Goal: Navigation & Orientation: Find specific page/section

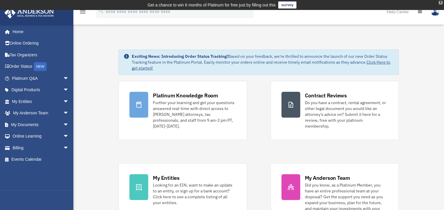
click at [441, 2] on div "X" at bounding box center [441, 3] width 4 height 4
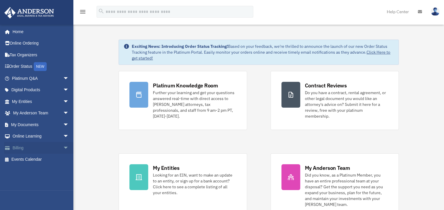
click at [63, 148] on span "arrow_drop_down" at bounding box center [69, 148] width 12 height 12
click at [42, 158] on link "$ Open Invoices" at bounding box center [43, 160] width 70 height 12
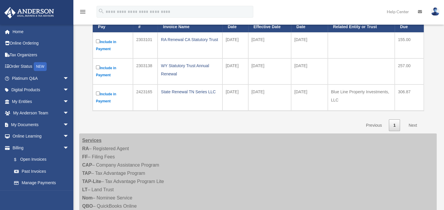
scroll to position [29, 0]
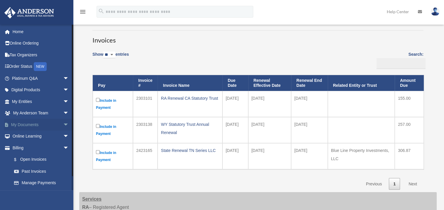
click at [63, 125] on span "arrow_drop_down" at bounding box center [69, 125] width 12 height 12
click at [30, 138] on link "Box" at bounding box center [43, 137] width 70 height 12
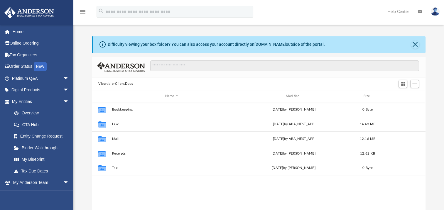
scroll to position [129, 329]
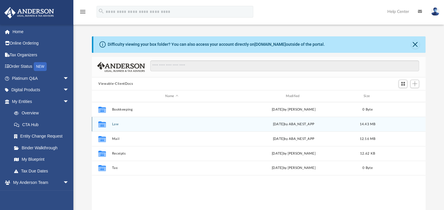
click at [124, 125] on button "Law" at bounding box center [171, 124] width 119 height 4
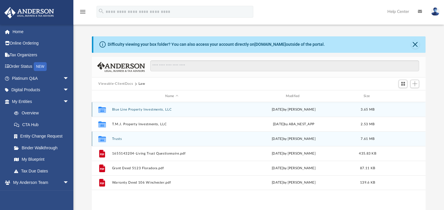
scroll to position [29, 0]
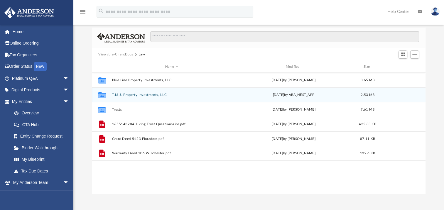
click at [140, 94] on button "T.M.J. Property Investments, LLC" at bounding box center [171, 95] width 119 height 4
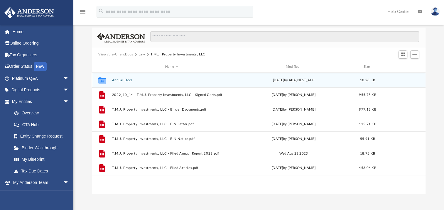
click at [122, 79] on button "Annual Docs" at bounding box center [171, 80] width 119 height 4
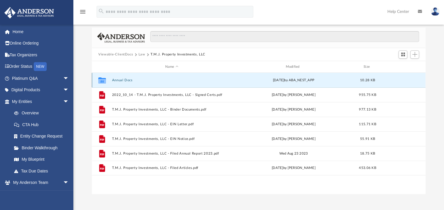
click at [122, 79] on button "Annual Docs" at bounding box center [171, 80] width 119 height 4
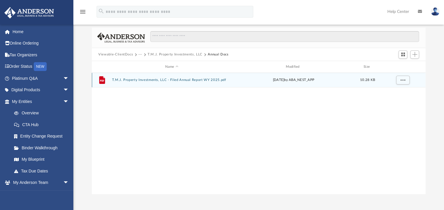
click at [125, 80] on button "T.M.J. Property Investments, LLC - Filed Annual Report WY 2025.pdf" at bounding box center [171, 80] width 119 height 4
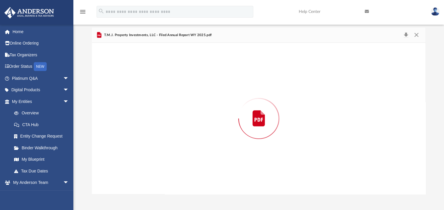
click at [125, 80] on div "Preview" at bounding box center [259, 118] width 334 height 151
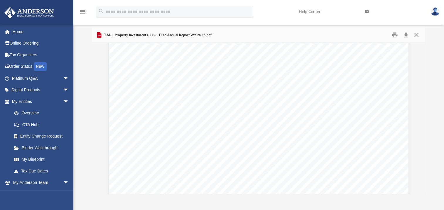
scroll to position [0, 0]
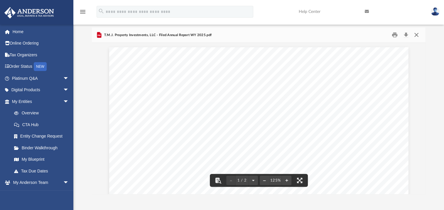
click at [415, 36] on button "Close" at bounding box center [416, 35] width 11 height 9
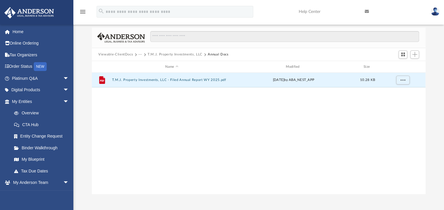
click at [122, 53] on button "Viewable-ClientDocs" at bounding box center [115, 54] width 35 height 5
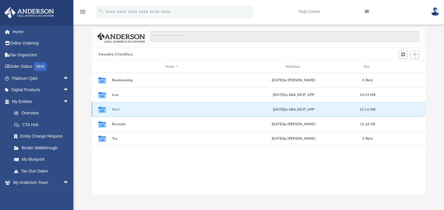
click at [120, 110] on button "Mail" at bounding box center [171, 110] width 119 height 4
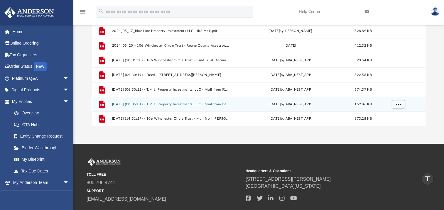
scroll to position [48, 0]
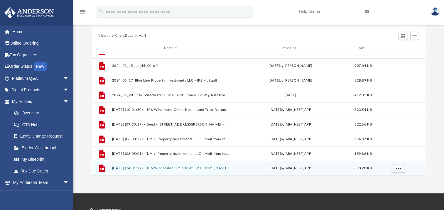
click at [165, 169] on button "2025.07.30 (14:31:29) - 106 Winchester Circle Trust - Mail from Randall W. Hema…" at bounding box center [170, 168] width 117 height 4
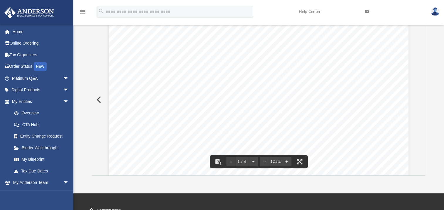
scroll to position [176, 0]
click at [95, 100] on button "Preview" at bounding box center [98, 100] width 13 height 16
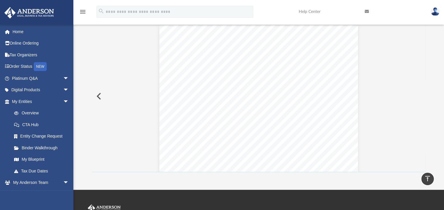
scroll to position [48, 0]
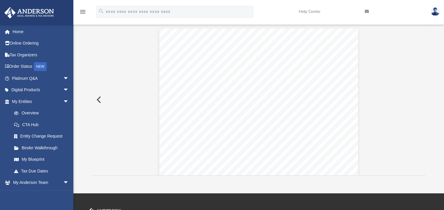
click at [100, 101] on button "Preview" at bounding box center [98, 100] width 13 height 16
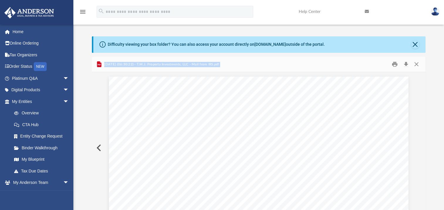
scroll to position [88, 0]
click at [415, 63] on button "Close" at bounding box center [416, 64] width 11 height 9
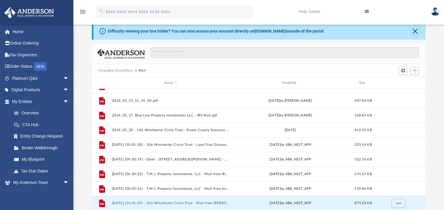
click at [114, 68] on button "Viewable-ClientDocs" at bounding box center [115, 70] width 35 height 5
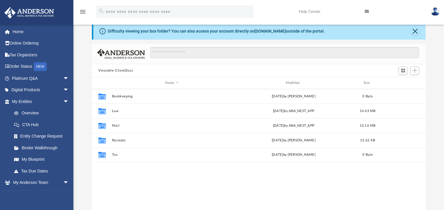
scroll to position [0, 0]
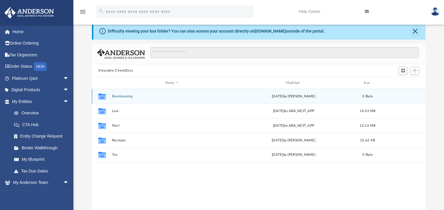
click at [118, 96] on button "Bookkeeping" at bounding box center [171, 96] width 119 height 4
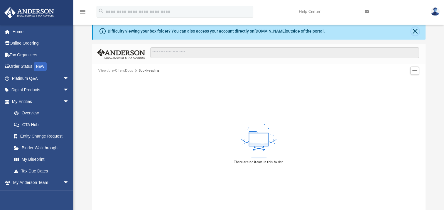
click at [415, 31] on button "Close" at bounding box center [415, 31] width 8 height 8
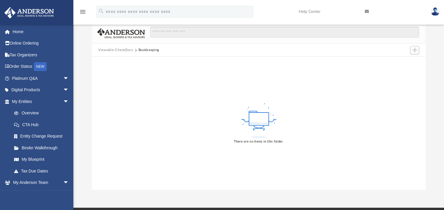
click at [111, 49] on button "Viewable-ClientDocs" at bounding box center [115, 50] width 35 height 5
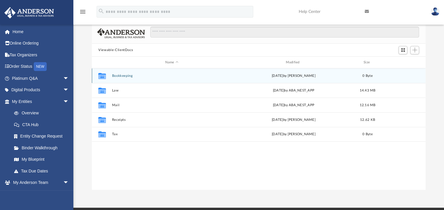
scroll to position [129, 329]
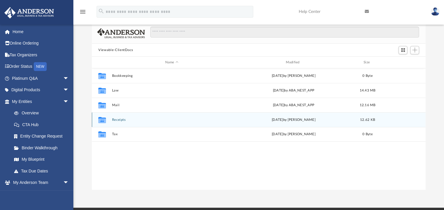
click at [117, 119] on button "Receipts" at bounding box center [171, 120] width 119 height 4
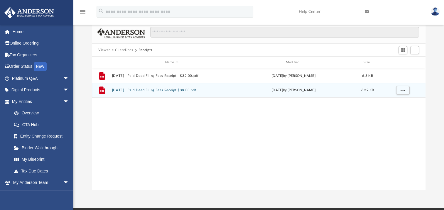
click at [158, 89] on button "2023.08.25 - Paid Deed Filing Fees Receipt $38.03.pdf" at bounding box center [171, 90] width 119 height 4
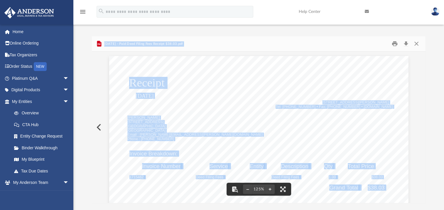
scroll to position [88, 0]
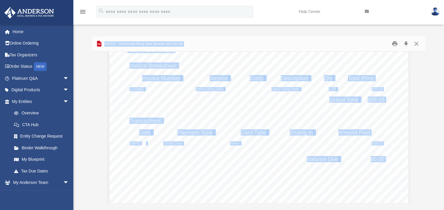
click at [207, 185] on div "Transactions: Date Payment Type Card Type Ending In Amount Paid 8/25/2023 Credi…" at bounding box center [258, 161] width 299 height 387
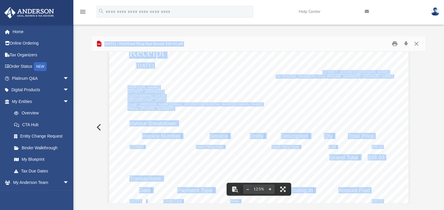
scroll to position [0, 0]
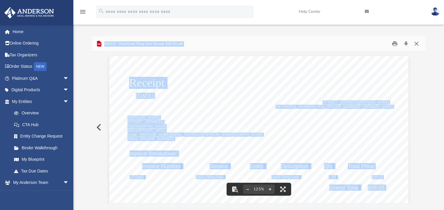
click at [416, 45] on button "Close" at bounding box center [416, 43] width 11 height 9
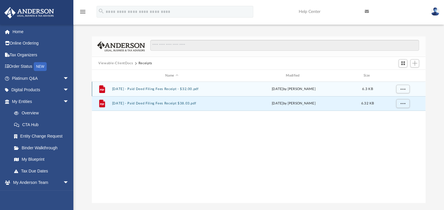
click at [157, 88] on button "2023.03.15 - Paid Deed Filing Fees Receipt - $32.00.pdf" at bounding box center [171, 89] width 119 height 4
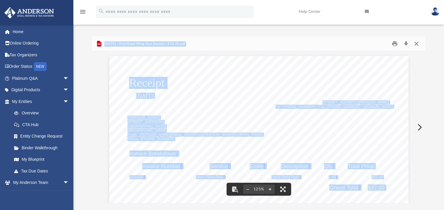
click at [415, 43] on button "Close" at bounding box center [416, 43] width 11 height 9
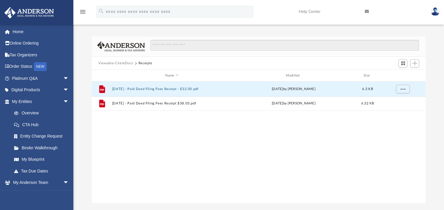
click at [111, 62] on button "Viewable-ClientDocs" at bounding box center [115, 63] width 35 height 5
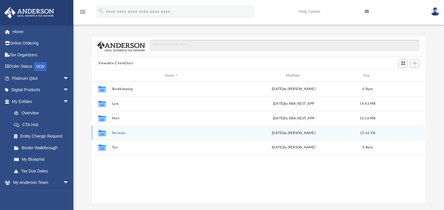
click at [121, 135] on div "Collaborated Folder Receipts Fri Aug 25 2023 by Cassie Yurk 12.62 KB" at bounding box center [259, 133] width 334 height 15
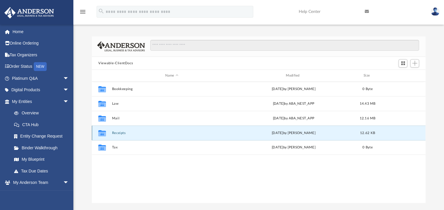
click at [116, 133] on button "Receipts" at bounding box center [171, 133] width 119 height 4
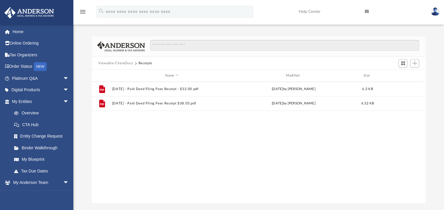
click at [109, 62] on button "Viewable-ClientDocs" at bounding box center [115, 63] width 35 height 5
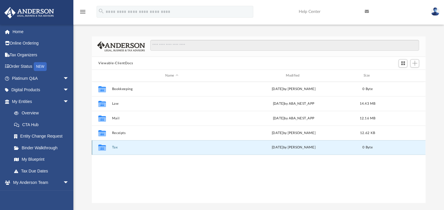
click at [115, 147] on button "Tax" at bounding box center [171, 148] width 119 height 4
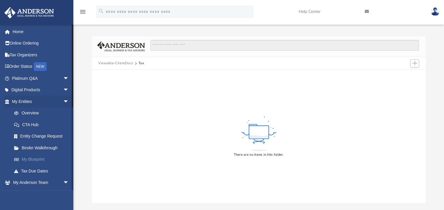
click at [38, 159] on link "My Blueprint" at bounding box center [43, 160] width 70 height 12
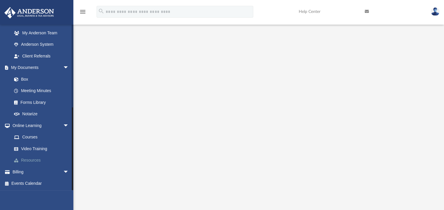
scroll to position [29, 0]
click at [63, 170] on span "arrow_drop_down" at bounding box center [69, 172] width 12 height 12
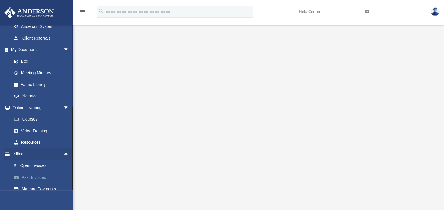
scroll to position [196, 0]
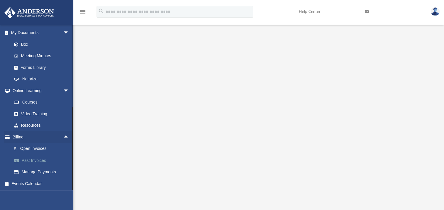
click at [42, 159] on link "Past Invoices" at bounding box center [43, 161] width 70 height 12
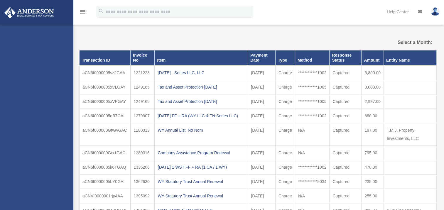
select select
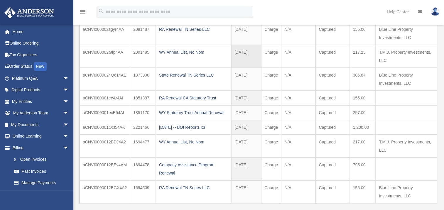
scroll to position [147, 0]
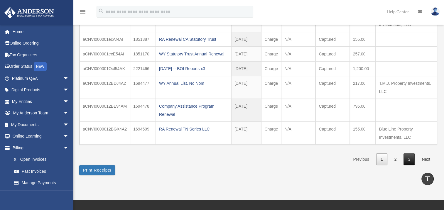
click at [412, 158] on link "3" at bounding box center [408, 159] width 11 height 12
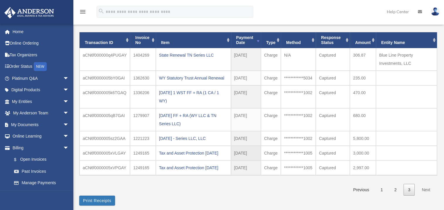
scroll to position [29, 0]
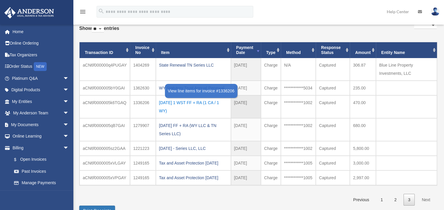
click at [183, 104] on div "2022.10.26 1 WST FF + RA (1 CA / 1 WY)" at bounding box center [193, 107] width 69 height 16
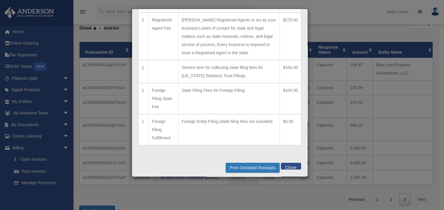
scroll to position [40, 0]
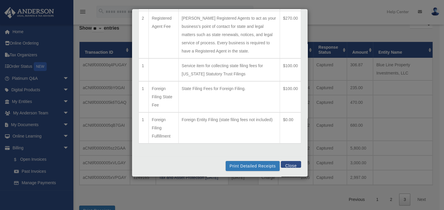
click at [285, 163] on button "Close" at bounding box center [291, 164] width 20 height 7
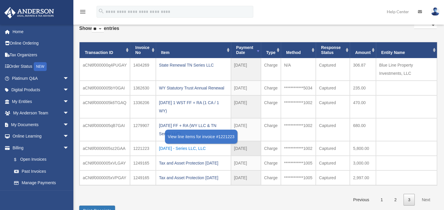
click at [186, 148] on div "2022.09.06 - Series LLC, LLC" at bounding box center [193, 148] width 69 height 8
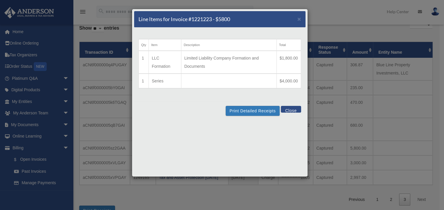
click at [292, 110] on button "Close" at bounding box center [291, 109] width 20 height 7
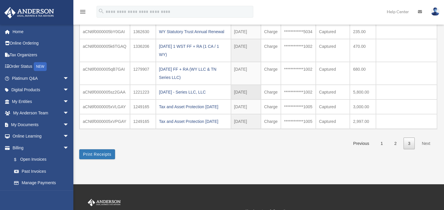
scroll to position [88, 0]
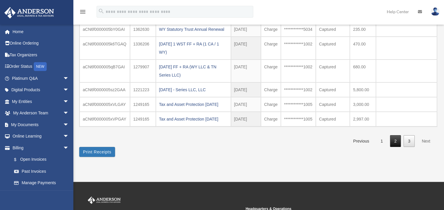
click at [397, 141] on link "2" at bounding box center [395, 141] width 11 height 12
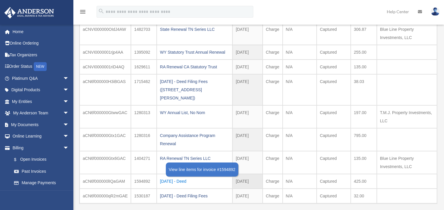
click at [184, 177] on div "2023.5.12 - Deed" at bounding box center [194, 181] width 69 height 8
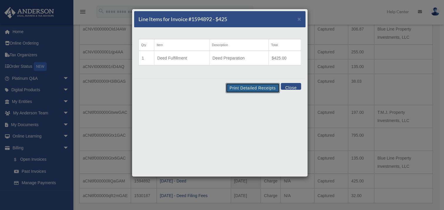
click at [246, 87] on button "Print Detailed Receipts" at bounding box center [253, 88] width 54 height 10
click at [291, 88] on button "Close" at bounding box center [291, 86] width 20 height 7
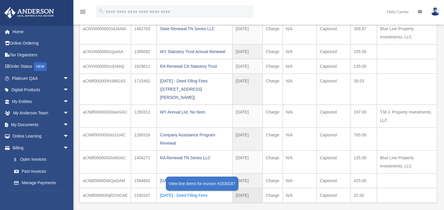
scroll to position [117, 0]
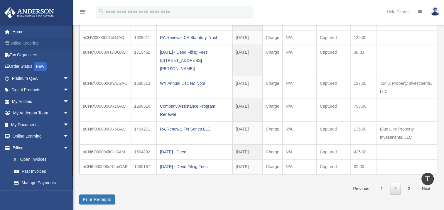
click at [30, 45] on link "Online Ordering" at bounding box center [41, 44] width 74 height 12
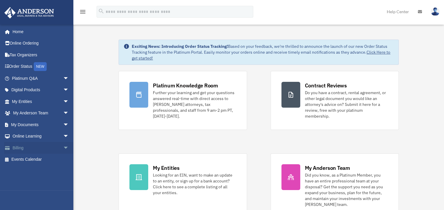
click at [63, 145] on span "arrow_drop_down" at bounding box center [69, 148] width 12 height 12
click at [42, 157] on link "$ Open Invoices" at bounding box center [43, 160] width 70 height 12
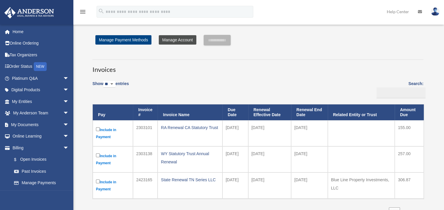
click at [168, 40] on link "Manage Account" at bounding box center [178, 39] width 38 height 9
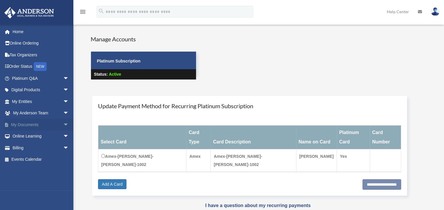
click at [63, 125] on span "arrow_drop_down" at bounding box center [69, 125] width 12 height 12
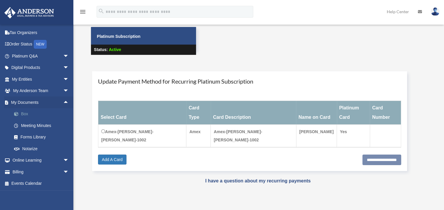
scroll to position [59, 0]
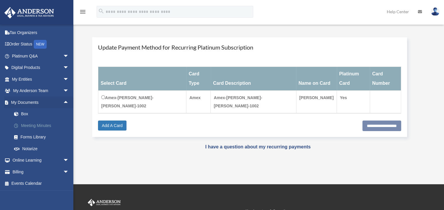
click at [39, 124] on link "Meeting Minutes" at bounding box center [43, 126] width 70 height 12
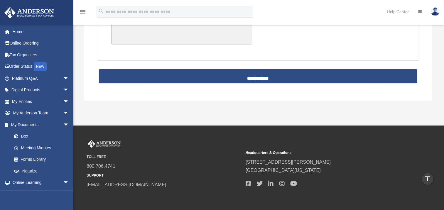
scroll to position [1339, 0]
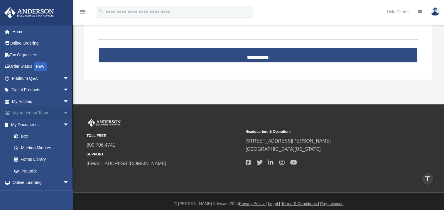
click at [48, 113] on link "My [PERSON_NAME] Team arrow_drop_down" at bounding box center [41, 113] width 74 height 12
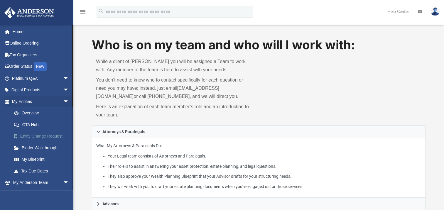
click at [52, 136] on link "Entity Change Request" at bounding box center [43, 137] width 70 height 12
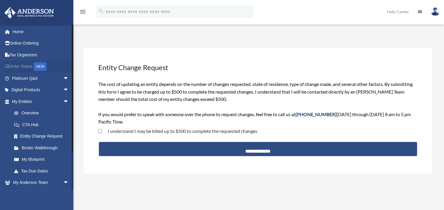
click at [26, 65] on link "Order Status NEW" at bounding box center [41, 67] width 74 height 12
click at [21, 34] on link "Home" at bounding box center [41, 32] width 74 height 12
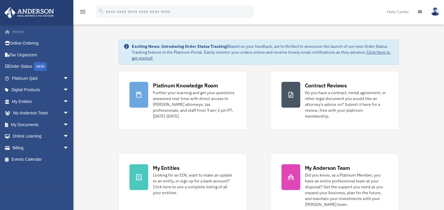
click at [13, 33] on link "Home" at bounding box center [41, 32] width 74 height 12
click at [433, 13] on img at bounding box center [435, 11] width 9 height 9
